Goal: Task Accomplishment & Management: Manage account settings

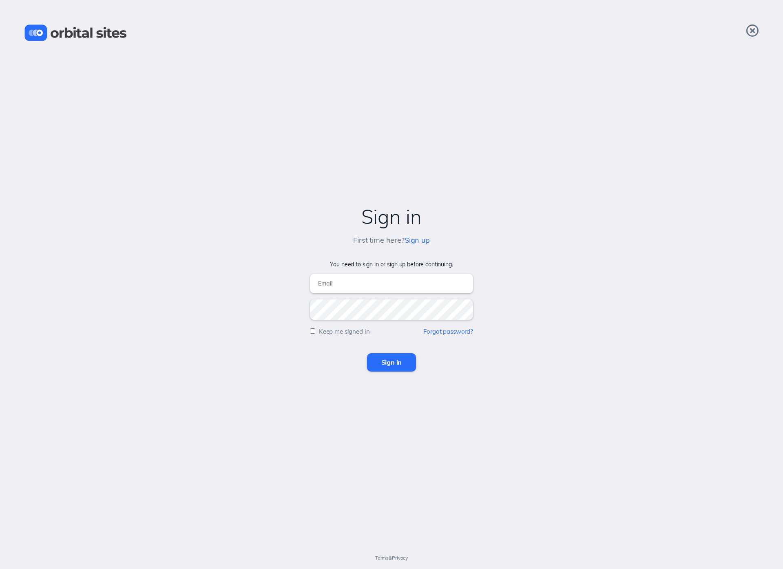
type input "[EMAIL_ADDRESS][DOMAIN_NAME]"
click at [400, 359] on input "Sign in" at bounding box center [391, 362] width 49 height 18
type input "davidb@heightschurch.com"
click at [385, 361] on input "Sign in" at bounding box center [391, 362] width 49 height 18
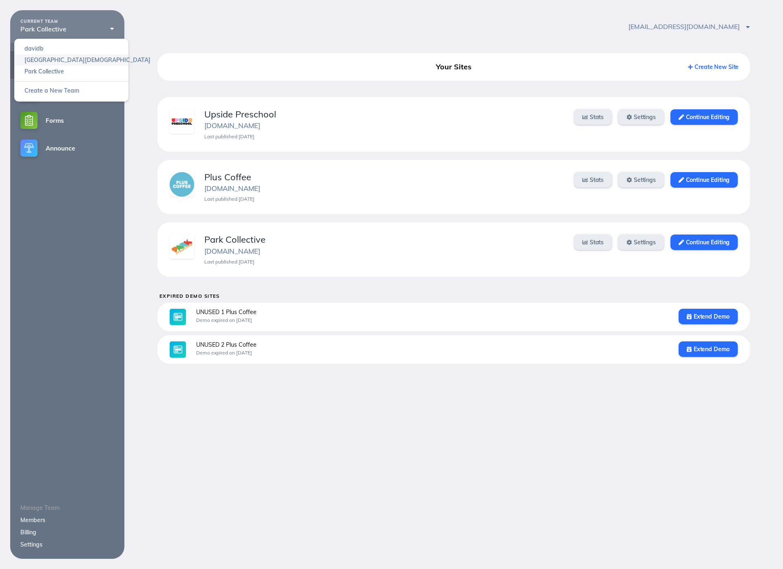
click at [50, 62] on link "Heights Church" at bounding box center [71, 59] width 114 height 11
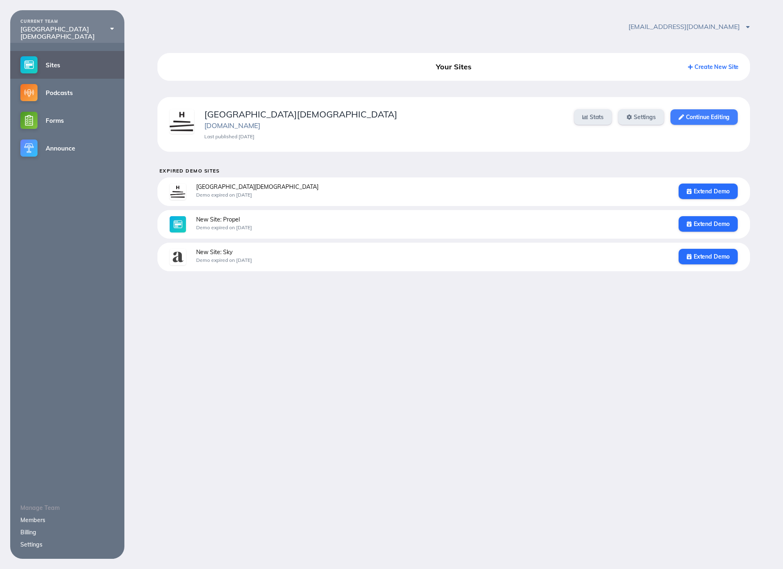
click at [724, 113] on link "Continue Editing" at bounding box center [703, 116] width 67 height 15
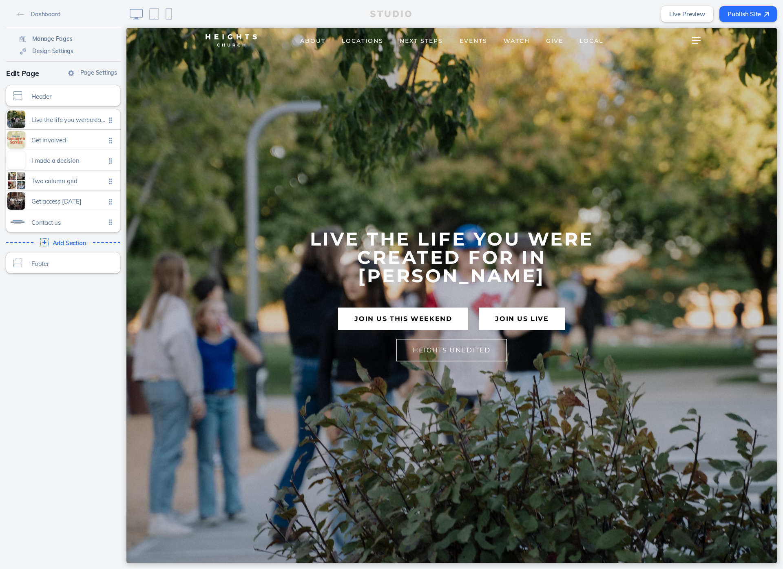
click at [53, 35] on span "Manage Pages" at bounding box center [52, 38] width 40 height 7
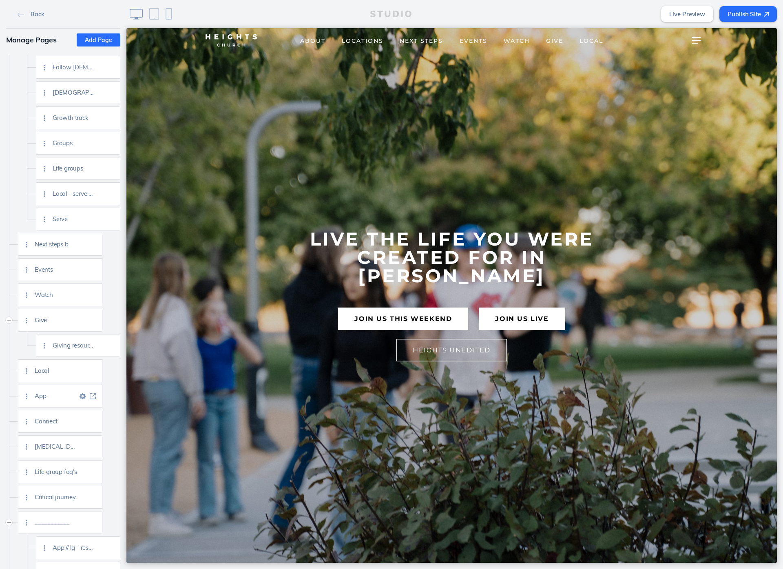
scroll to position [449, 0]
click at [94, 451] on img at bounding box center [93, 451] width 6 height 6
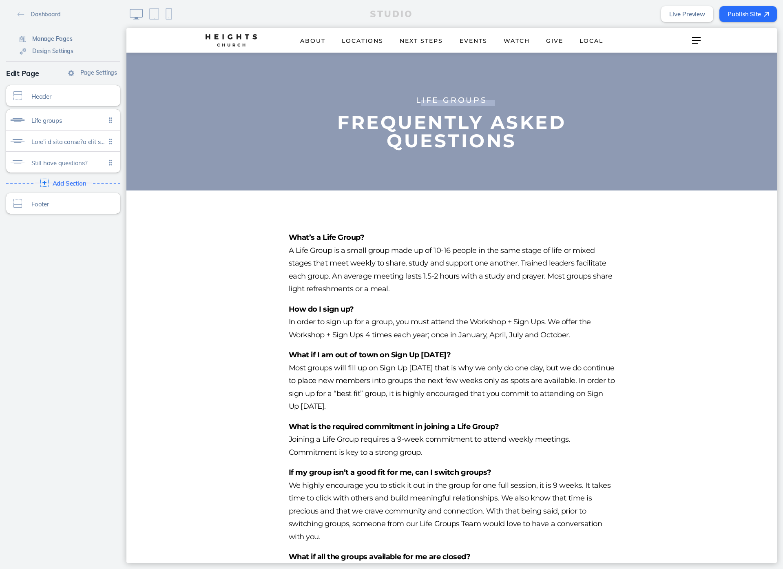
click at [42, 38] on span "Manage Pages" at bounding box center [52, 38] width 40 height 7
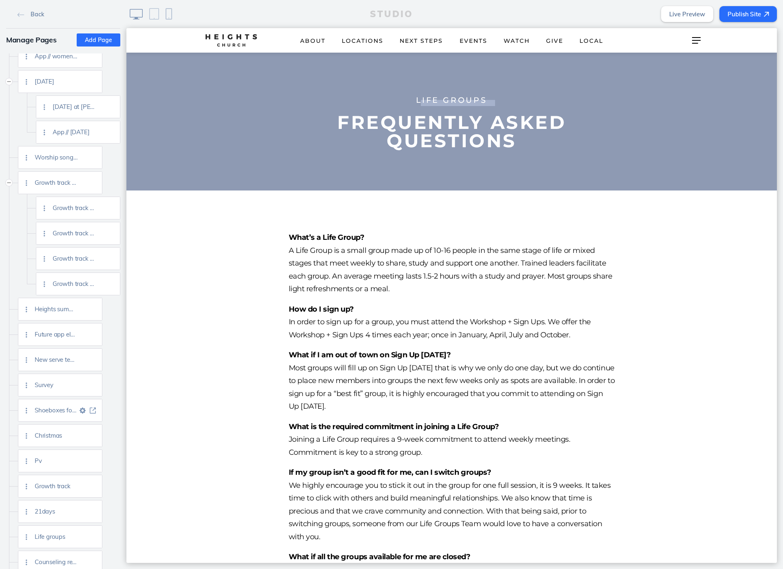
scroll to position [1790, 0]
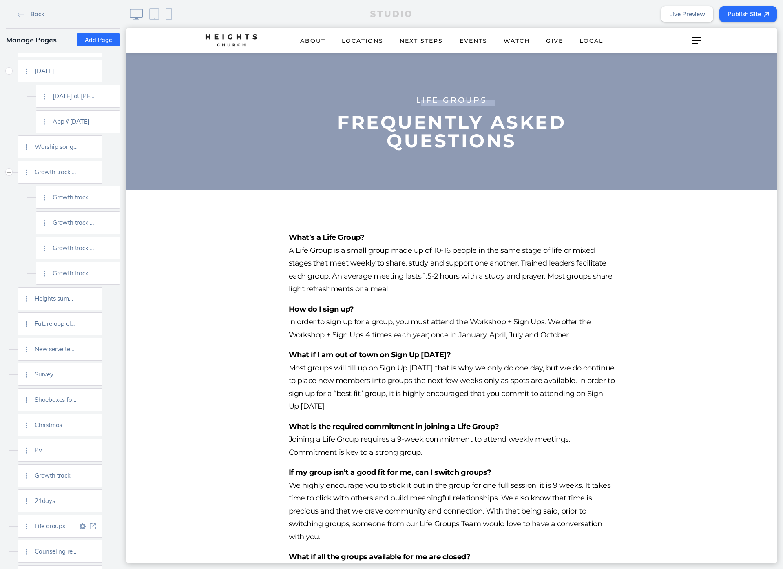
click at [92, 526] on img at bounding box center [93, 526] width 6 height 6
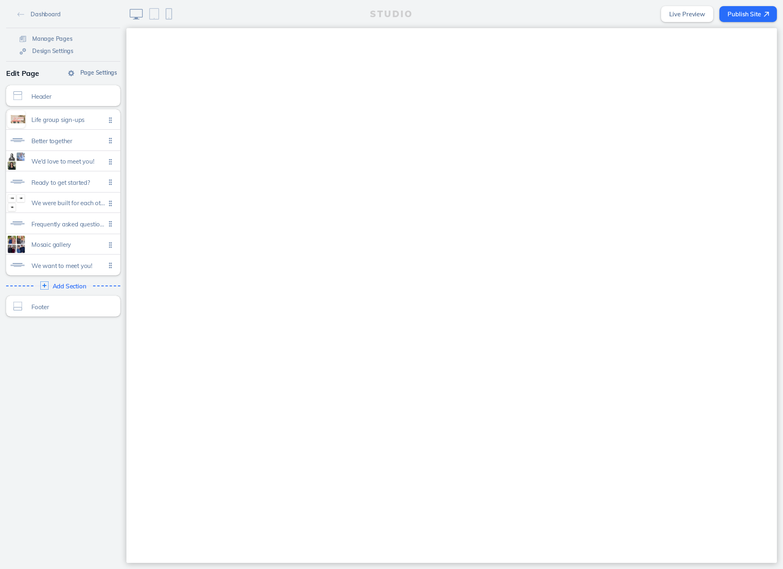
click at [97, 73] on span "Page Settings" at bounding box center [98, 72] width 37 height 7
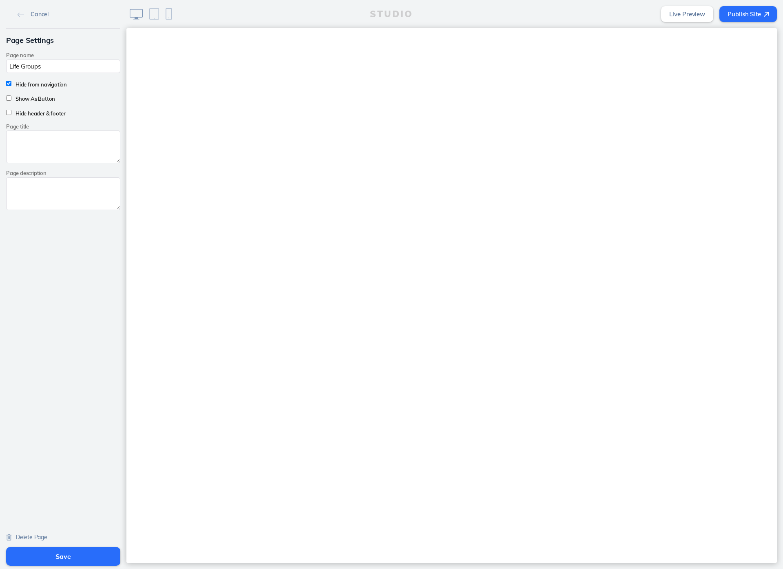
click at [48, 49] on div "Page Settings Page name Life Groups Hide from navigation Show As Button Hide he…" at bounding box center [63, 119] width 126 height 181
click at [42, 14] on span "Cancel" at bounding box center [40, 14] width 18 height 7
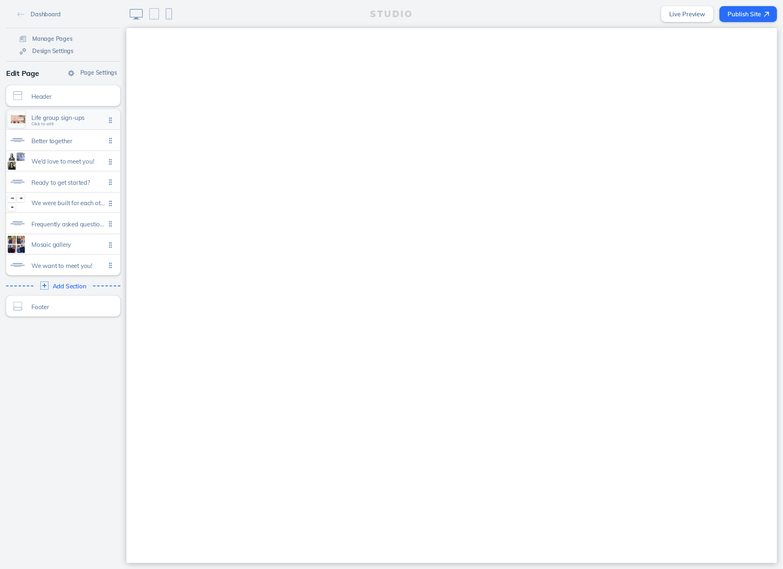
click at [58, 123] on span "Life group sign-ups Click to edit" at bounding box center [68, 119] width 74 height 7
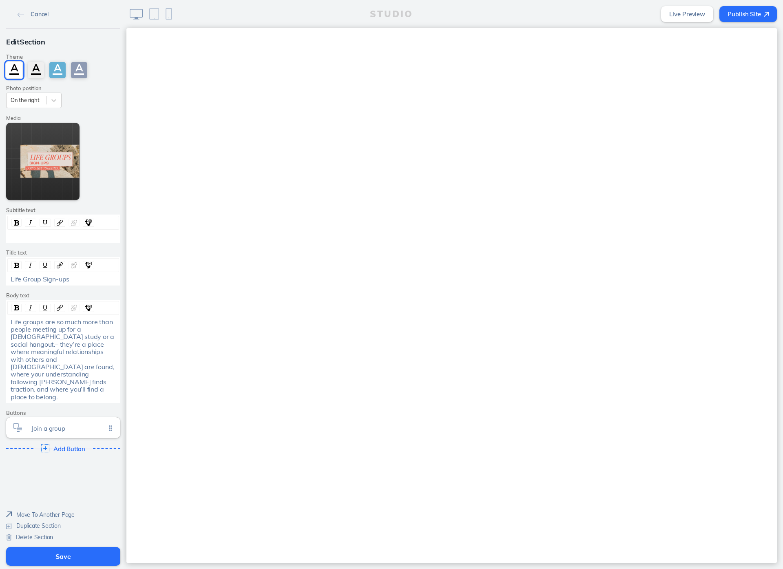
click at [40, 14] on span "Cancel" at bounding box center [40, 14] width 18 height 7
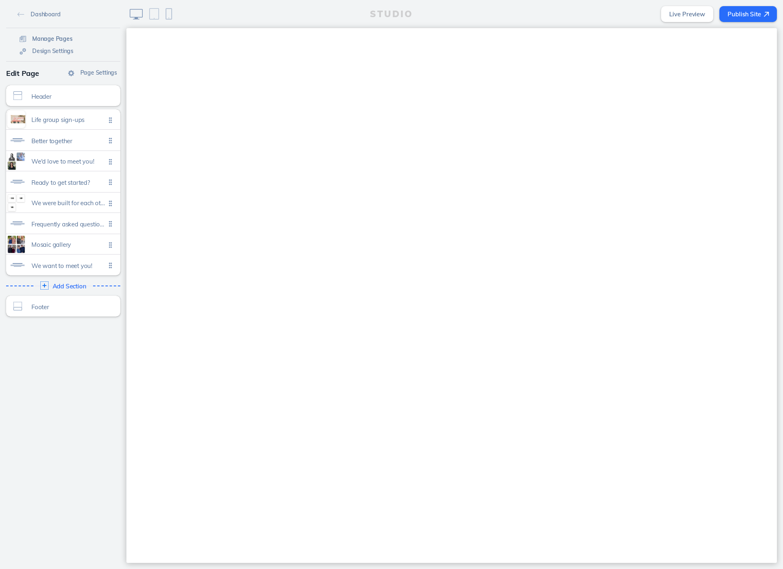
click at [45, 36] on span "Manage Pages" at bounding box center [52, 38] width 40 height 7
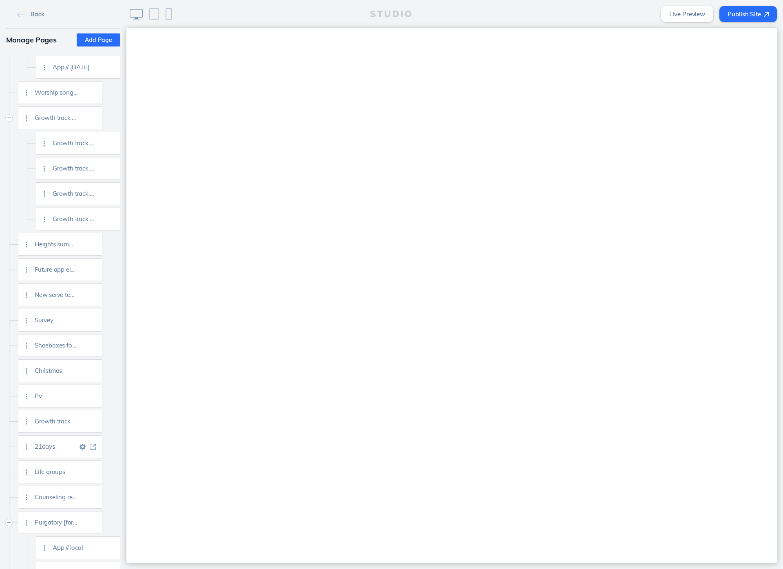
scroll to position [1941, 0]
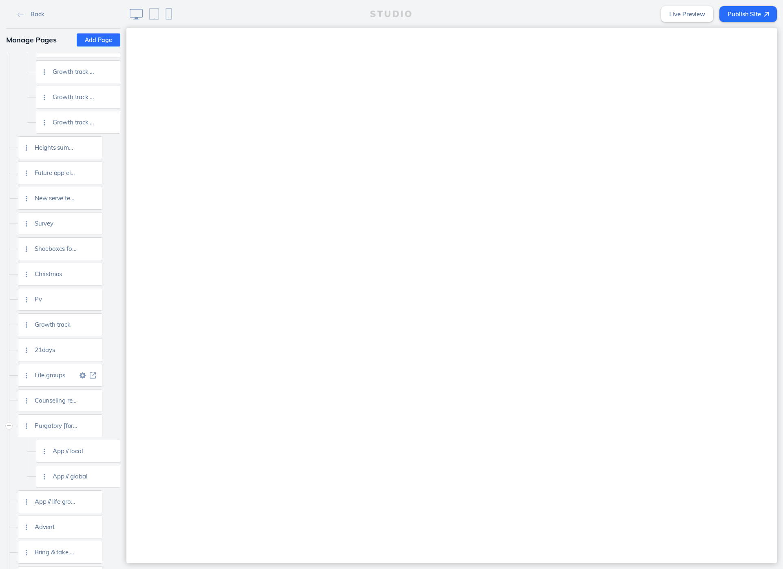
click at [84, 374] on img at bounding box center [83, 375] width 6 height 6
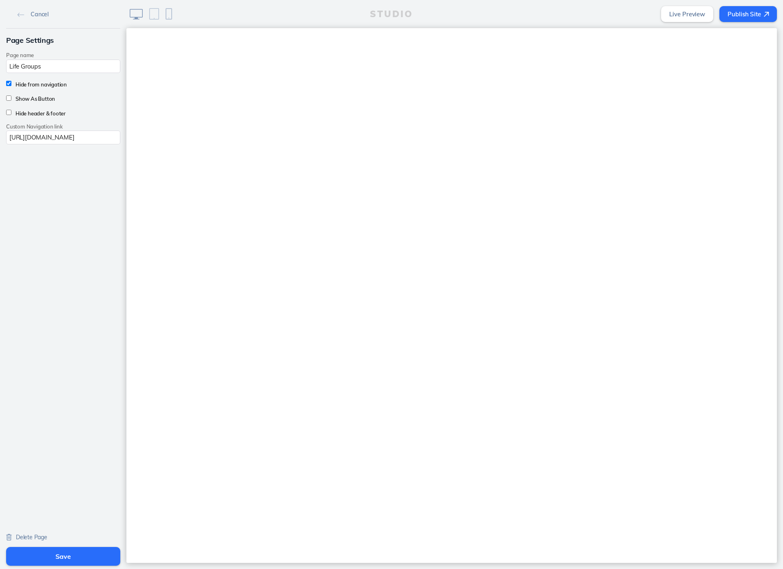
click at [63, 136] on input "https://heightschurch.churchcenter.com/registrations/events/1556407" at bounding box center [63, 136] width 114 height 13
click at [22, 138] on input "https://heightschurch.churchcenter.com/registrations/events/1556407" at bounding box center [63, 136] width 114 height 13
paste input "groups/life-groups"
type input "https://heightschurch.churchcenter.com/groups/life-groups"
click at [85, 558] on button "Save" at bounding box center [63, 556] width 114 height 19
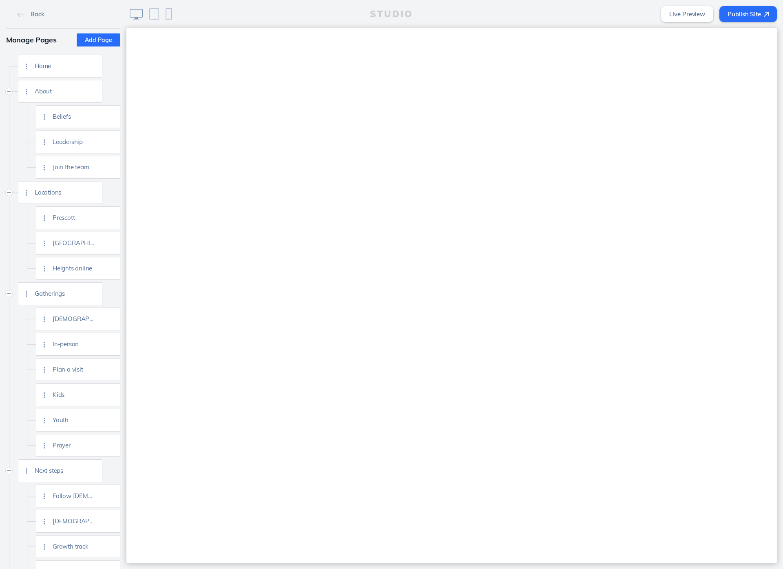
click at [735, 17] on button "Publish Site" at bounding box center [748, 14] width 58 height 16
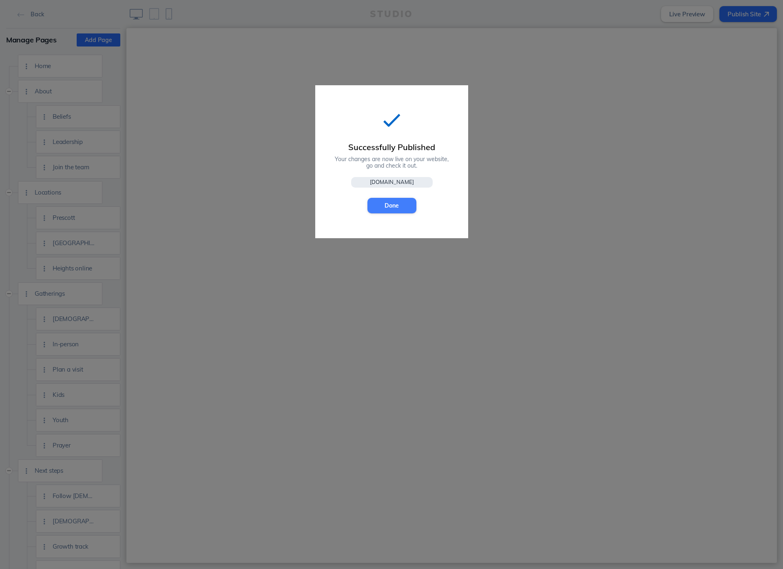
click at [382, 210] on button "Done" at bounding box center [391, 205] width 49 height 15
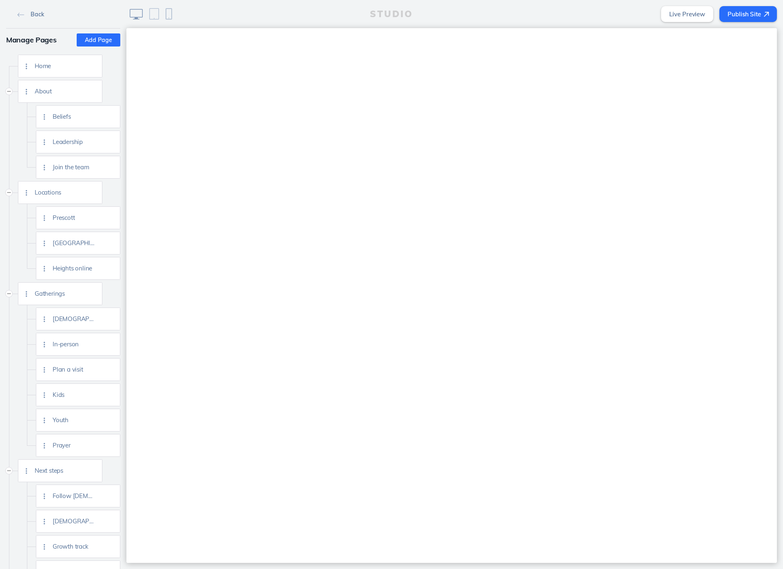
click at [34, 11] on span "Back" at bounding box center [37, 14] width 13 height 7
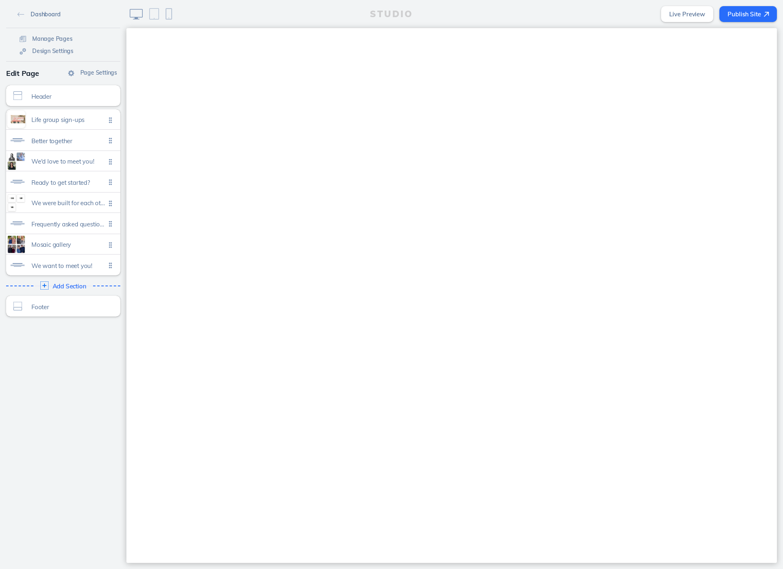
click at [55, 14] on span "Dashboard" at bounding box center [46, 14] width 30 height 7
